Goal: Information Seeking & Learning: Learn about a topic

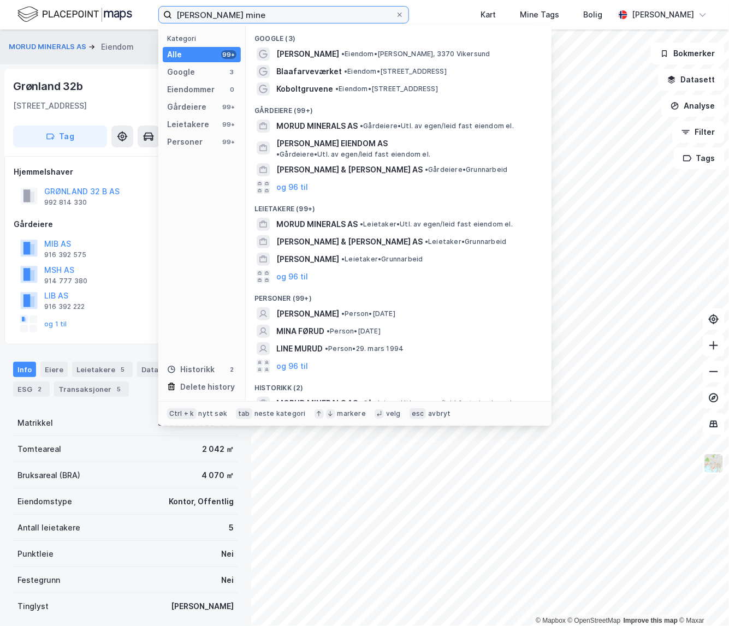
drag, startPoint x: 244, startPoint y: 13, endPoint x: 73, endPoint y: 3, distance: 170.6
click at [73, 3] on div "[PERSON_NAME] mine Kategori Alle 99+ Google 3 Eiendommer 0 Gårdeiere 99+ Leieta…" at bounding box center [364, 14] width 729 height 29
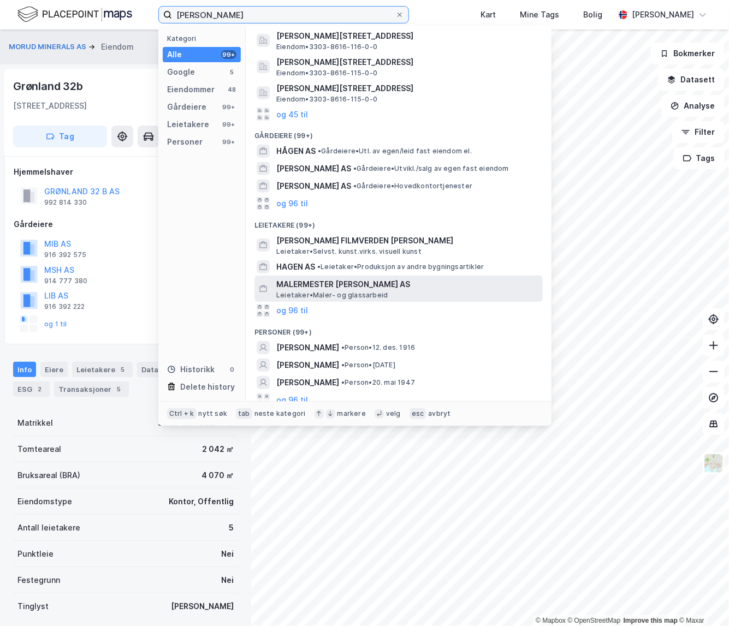
scroll to position [123, 0]
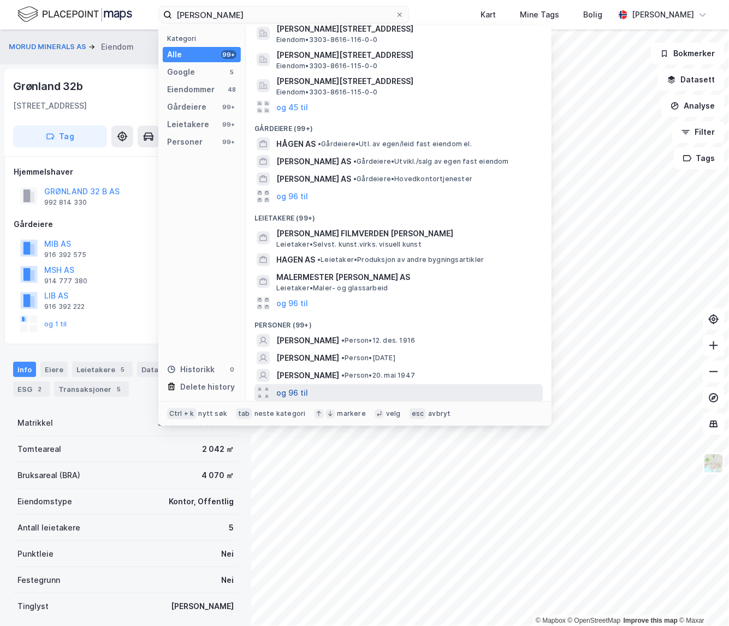
click at [295, 389] on button "og 96 til" at bounding box center [292, 393] width 32 height 13
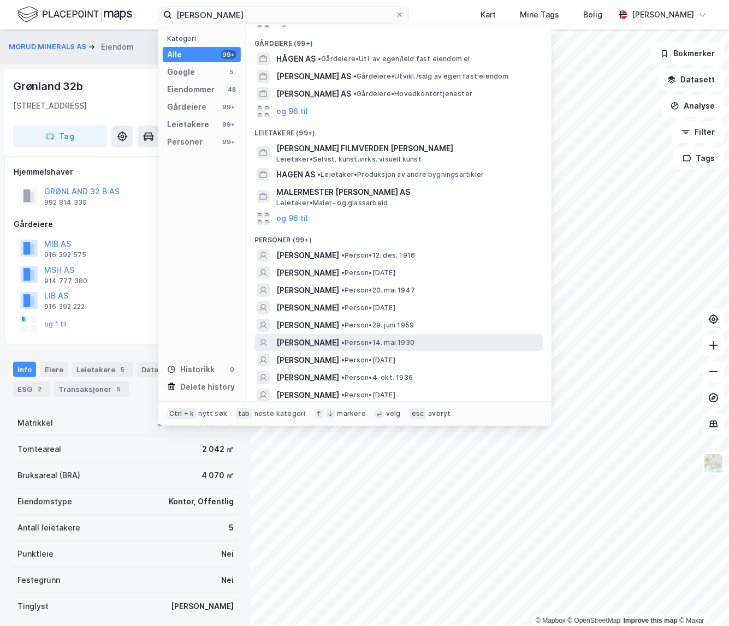
scroll to position [223, 0]
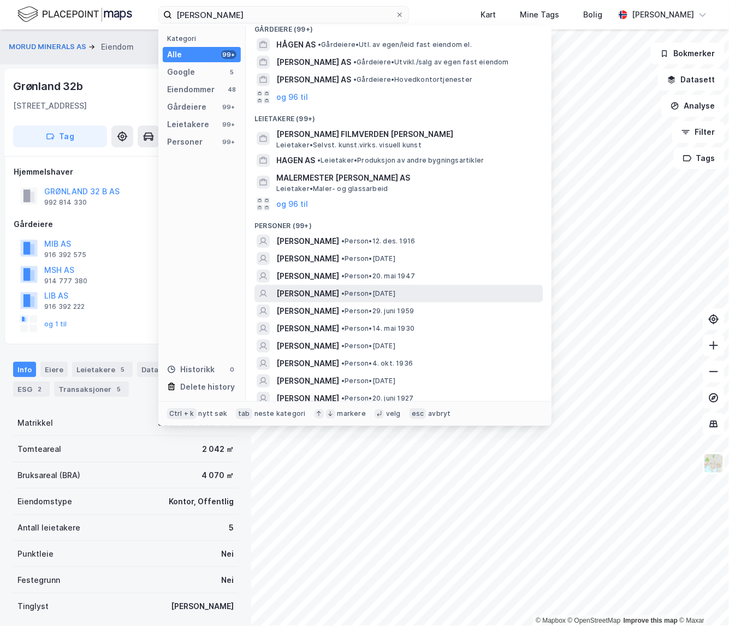
click at [310, 292] on span "[PERSON_NAME]" at bounding box center [307, 293] width 63 height 13
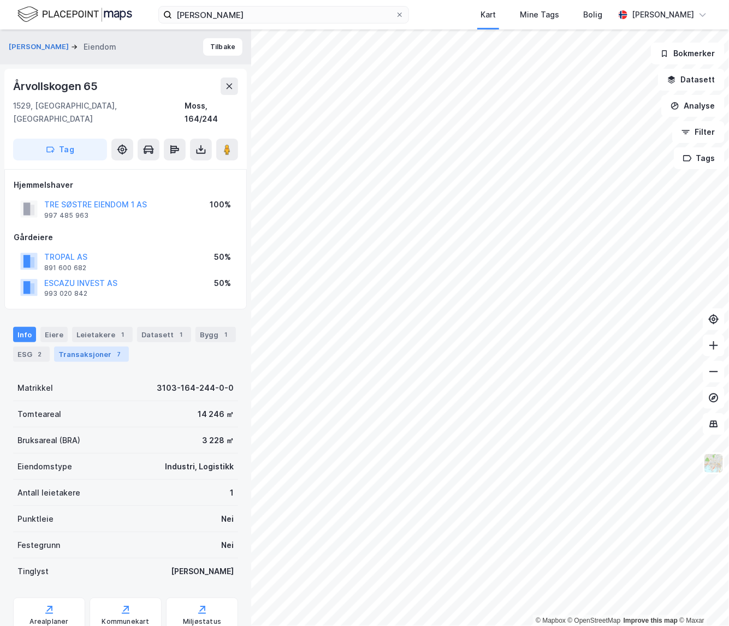
click at [97, 347] on div "Transaksjoner 7" at bounding box center [91, 354] width 75 height 15
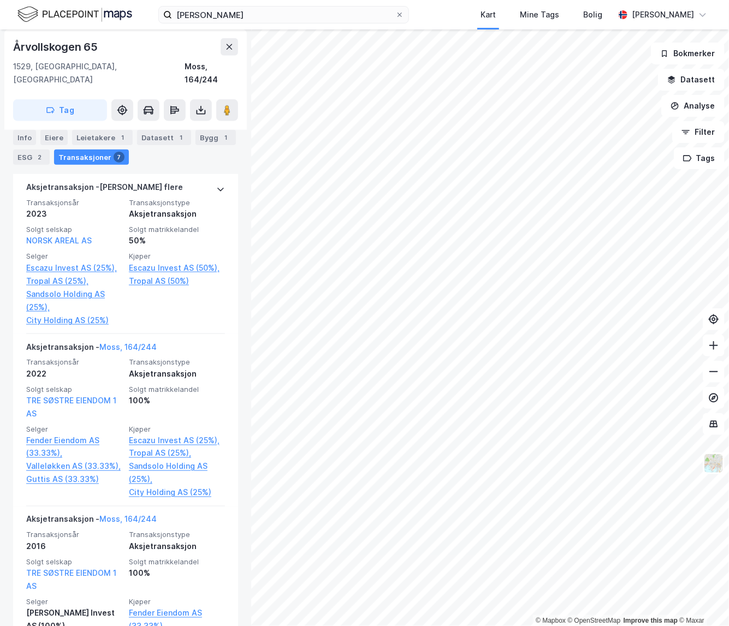
scroll to position [391, 0]
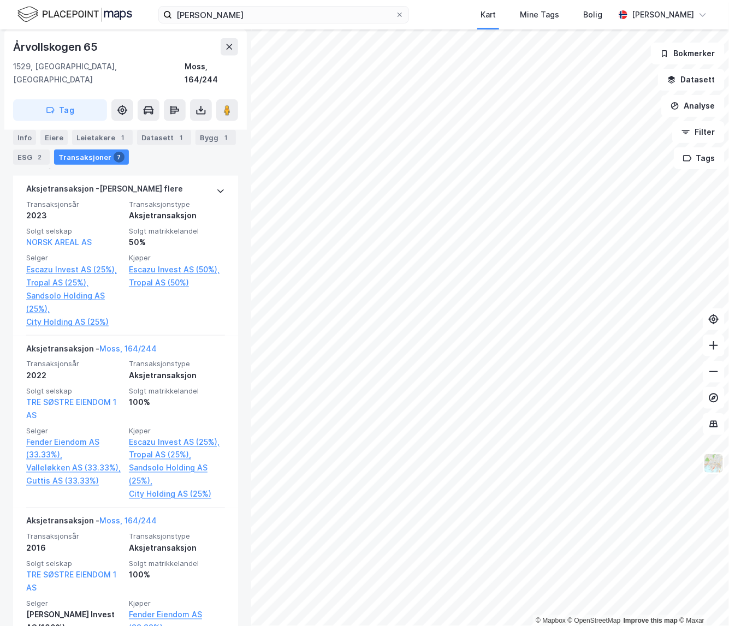
click at [235, 361] on div "[PERSON_NAME] [PERSON_NAME] Årvollskogen 65 1529, [GEOGRAPHIC_DATA], [GEOGRAPHI…" at bounding box center [125, 327] width 251 height 597
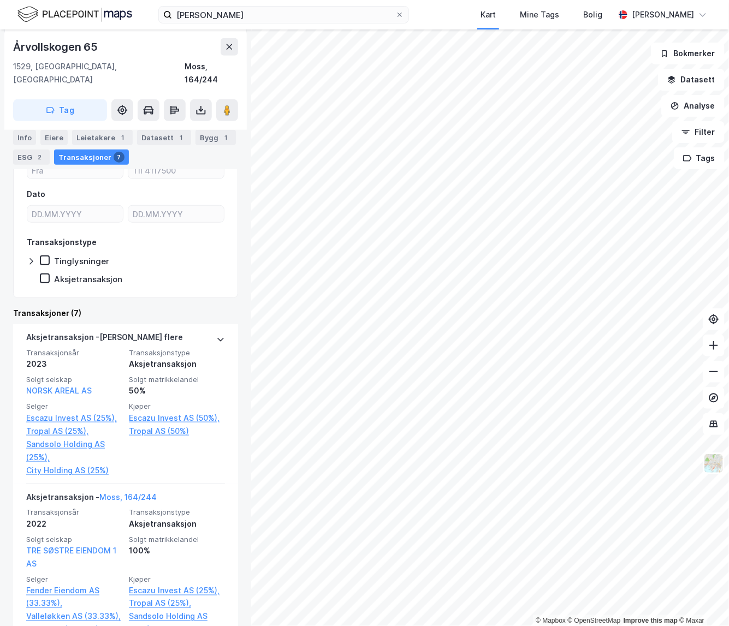
scroll to position [0, 0]
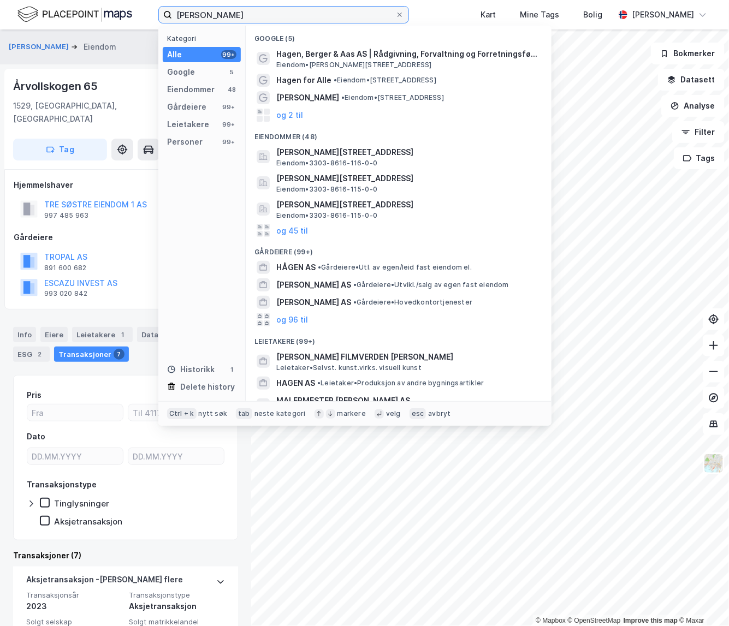
drag, startPoint x: 267, startPoint y: 13, endPoint x: 120, endPoint y: 26, distance: 148.0
click at [120, 26] on div "[PERSON_NAME] Kategori Alle 99+ Google 5 Eiendommer 48 Gårdeiere 99+ Leietakere…" at bounding box center [364, 14] width 729 height 29
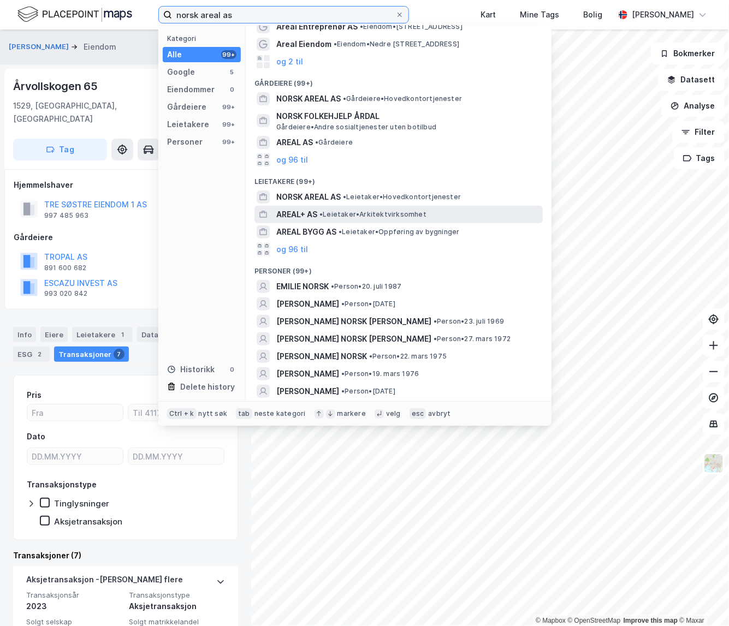
scroll to position [27, 0]
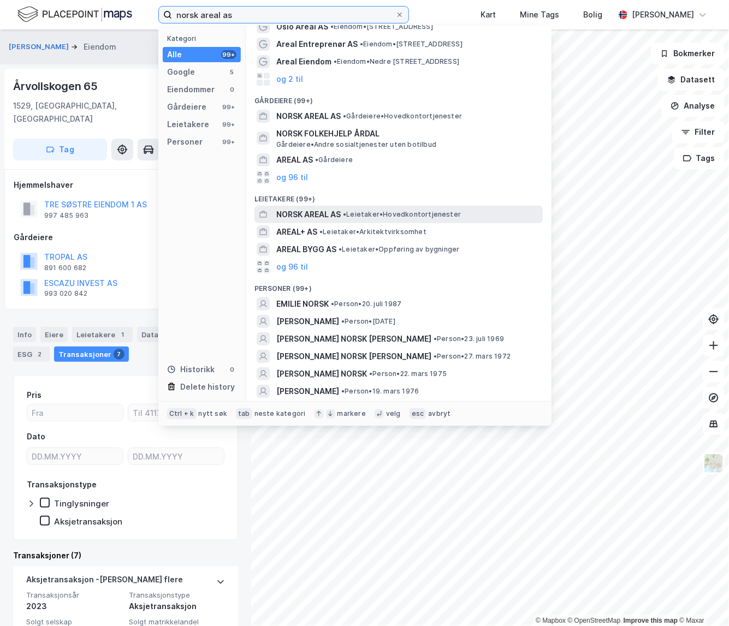
type input "norsk areal as"
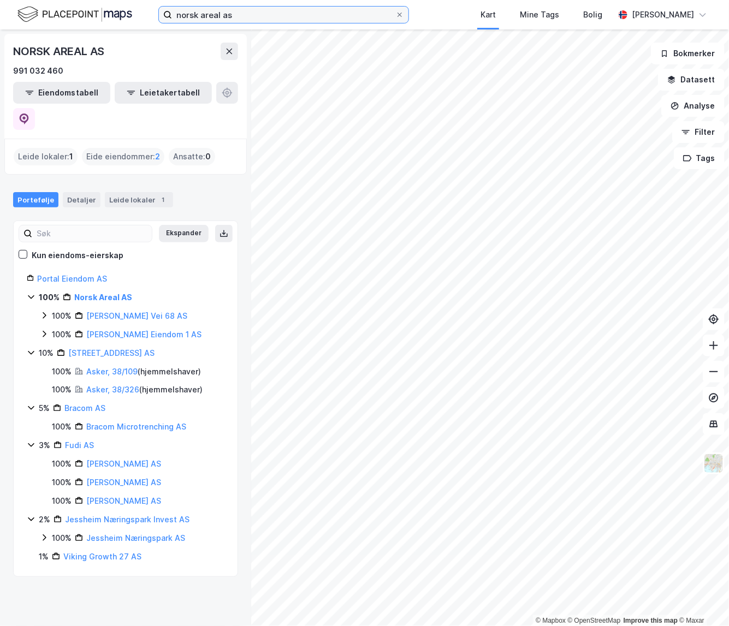
click at [349, 19] on input "norsk areal as" at bounding box center [283, 15] width 223 height 16
drag, startPoint x: 166, startPoint y: 617, endPoint x: 166, endPoint y: 552, distance: 65.0
click at [169, 610] on div "NORSK AREAL AS 991 032 460 Eiendomstabell Leietakertabell Leide lokaler : 1 [PE…" at bounding box center [125, 327] width 251 height 597
click at [276, 20] on input "norsk areal as" at bounding box center [283, 15] width 223 height 16
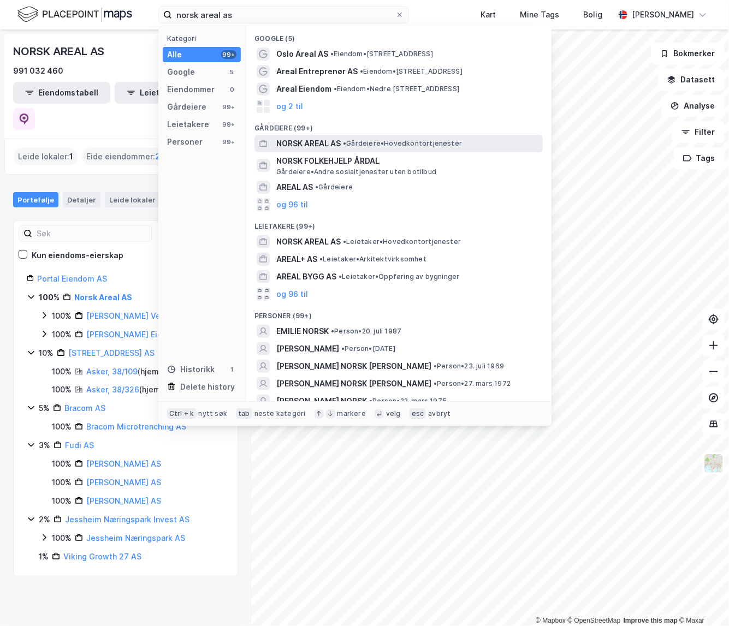
click at [328, 145] on span "NORSK AREAL AS" at bounding box center [308, 143] width 64 height 13
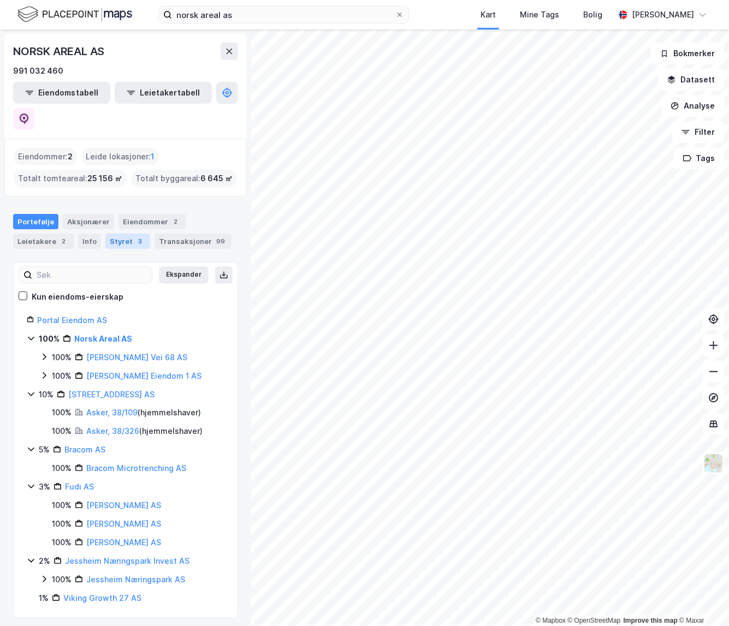
click at [123, 234] on div "Styret 3" at bounding box center [127, 241] width 45 height 15
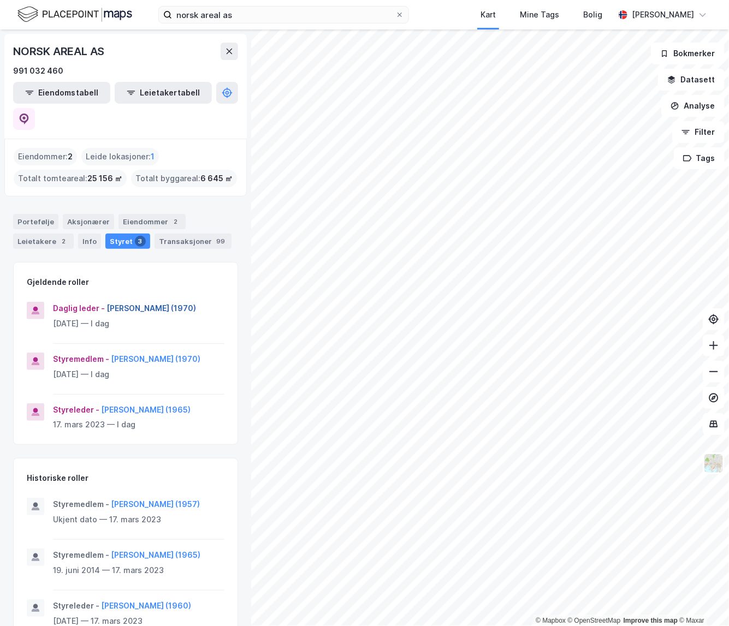
click at [0, 0] on button "[PERSON_NAME] (1970)" at bounding box center [0, 0] width 0 height 0
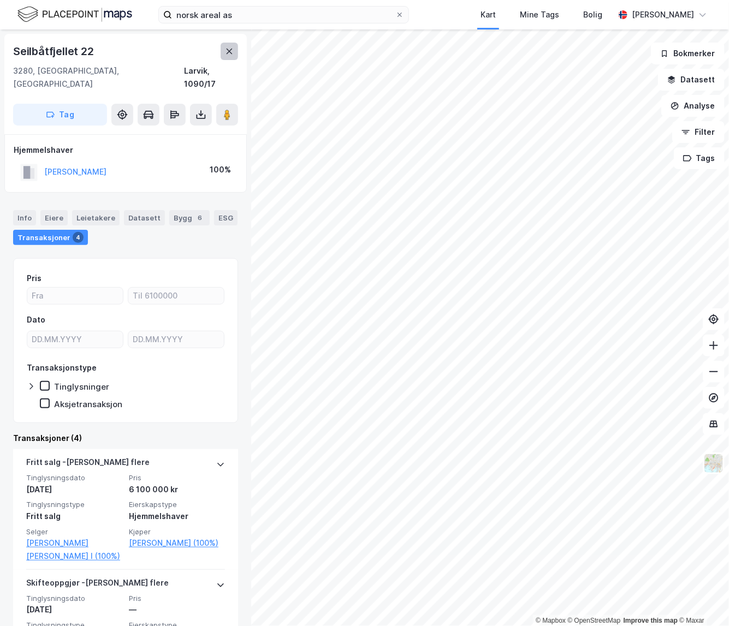
click at [232, 48] on icon at bounding box center [229, 51] width 9 height 9
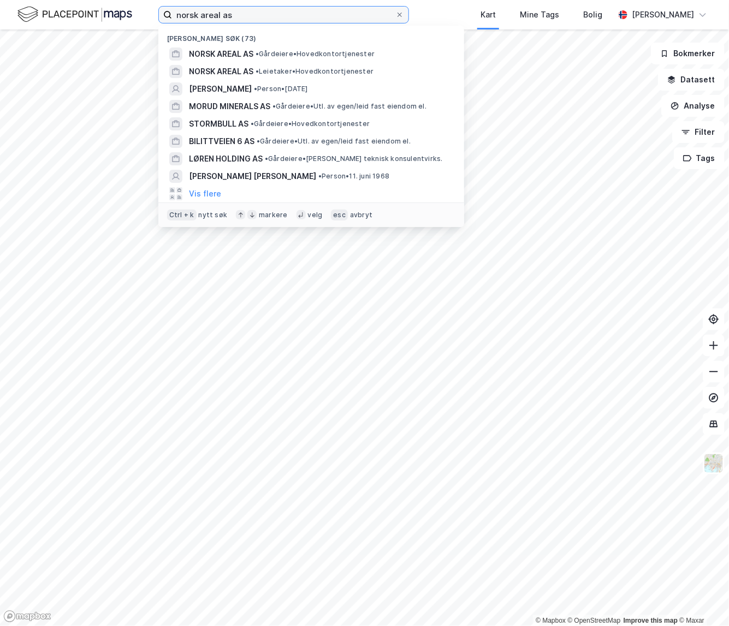
click at [241, 12] on input "norsk areal as" at bounding box center [283, 15] width 223 height 16
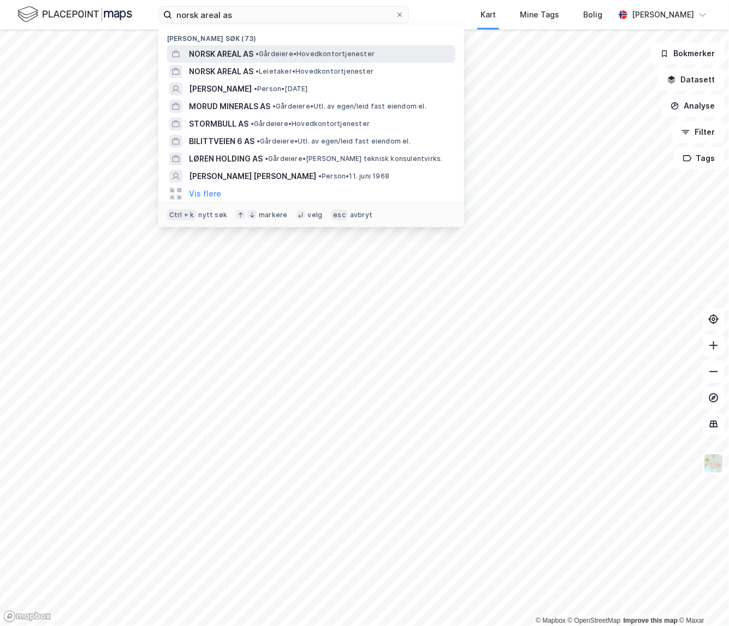
click at [227, 49] on span "NORSK AREAL AS" at bounding box center [221, 54] width 64 height 13
